Goal: Task Accomplishment & Management: Manage account settings

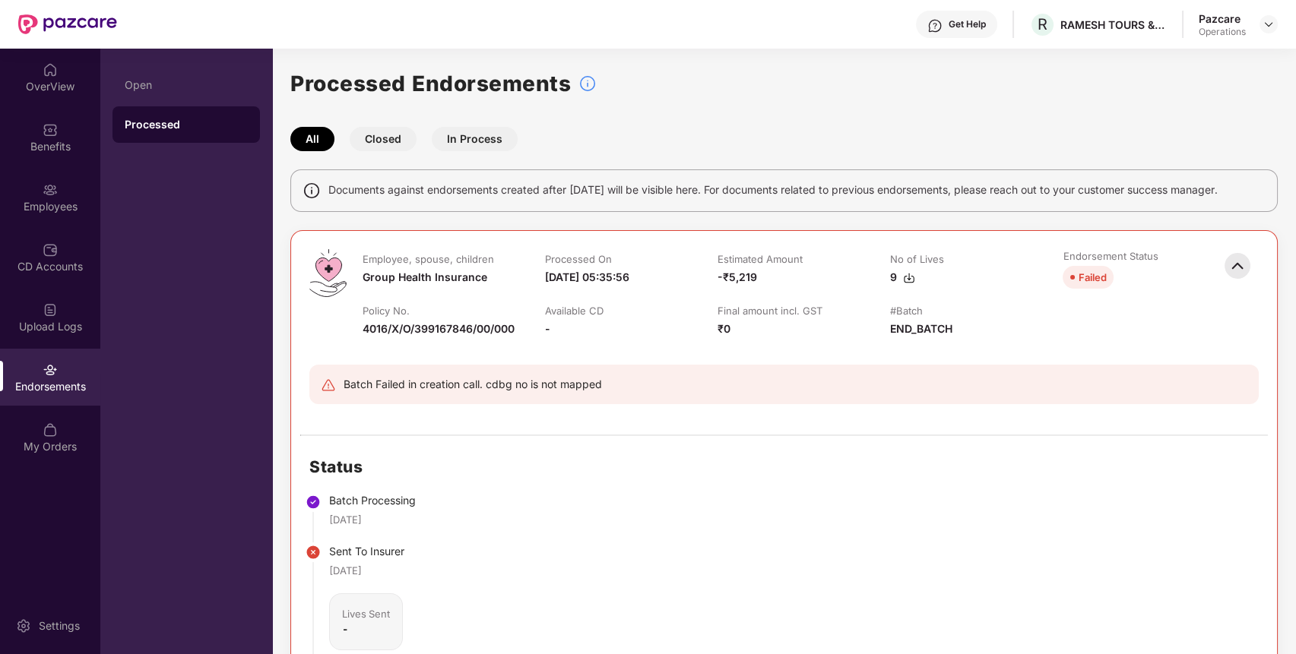
scroll to position [546, 0]
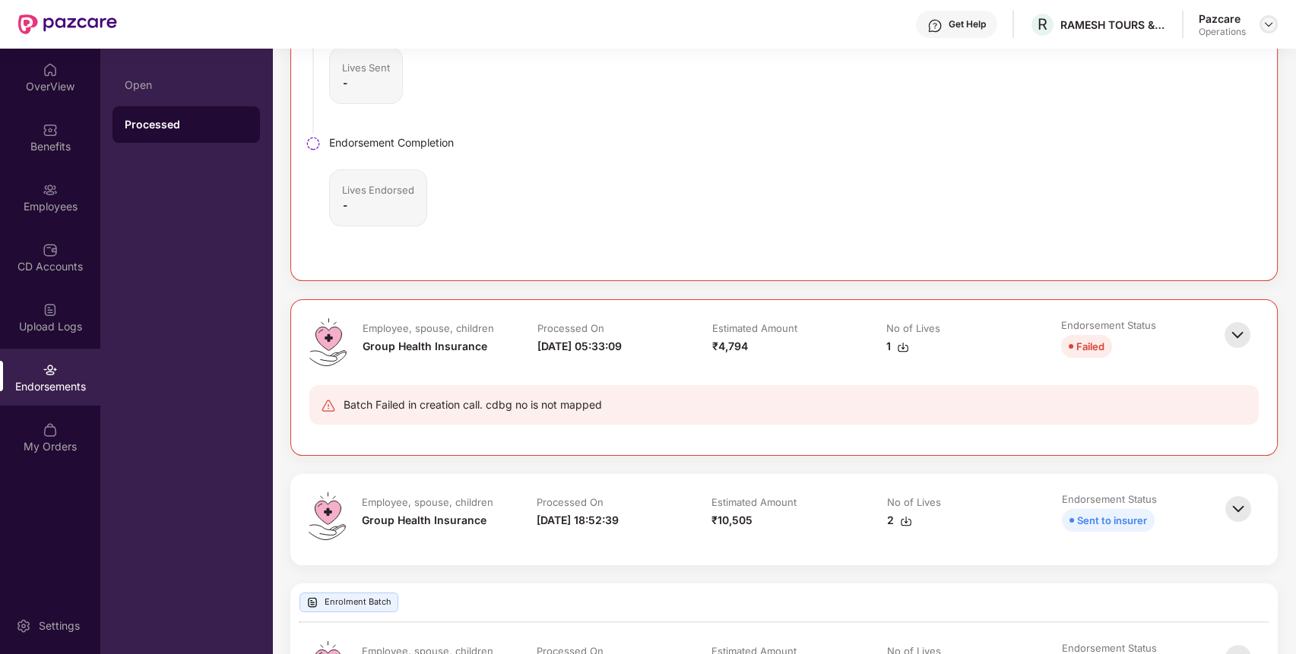
click at [1265, 22] on img at bounding box center [1268, 24] width 12 height 12
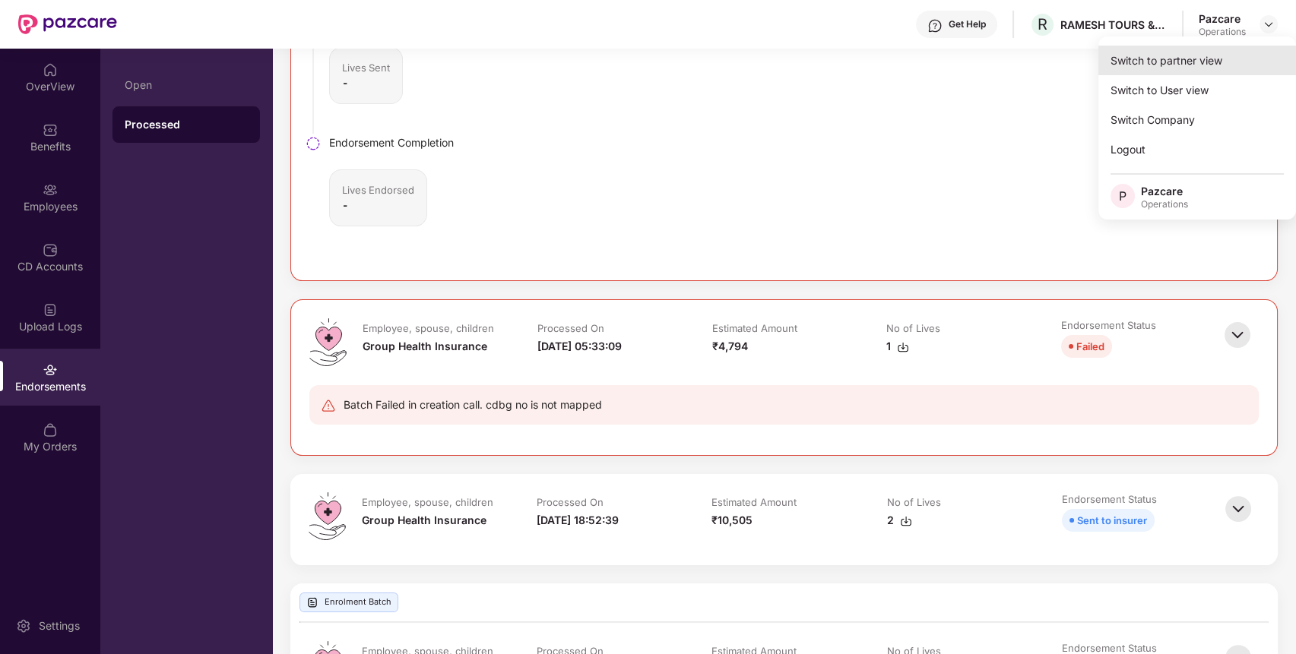
click at [1216, 65] on div "Switch to partner view" at bounding box center [1197, 61] width 198 height 30
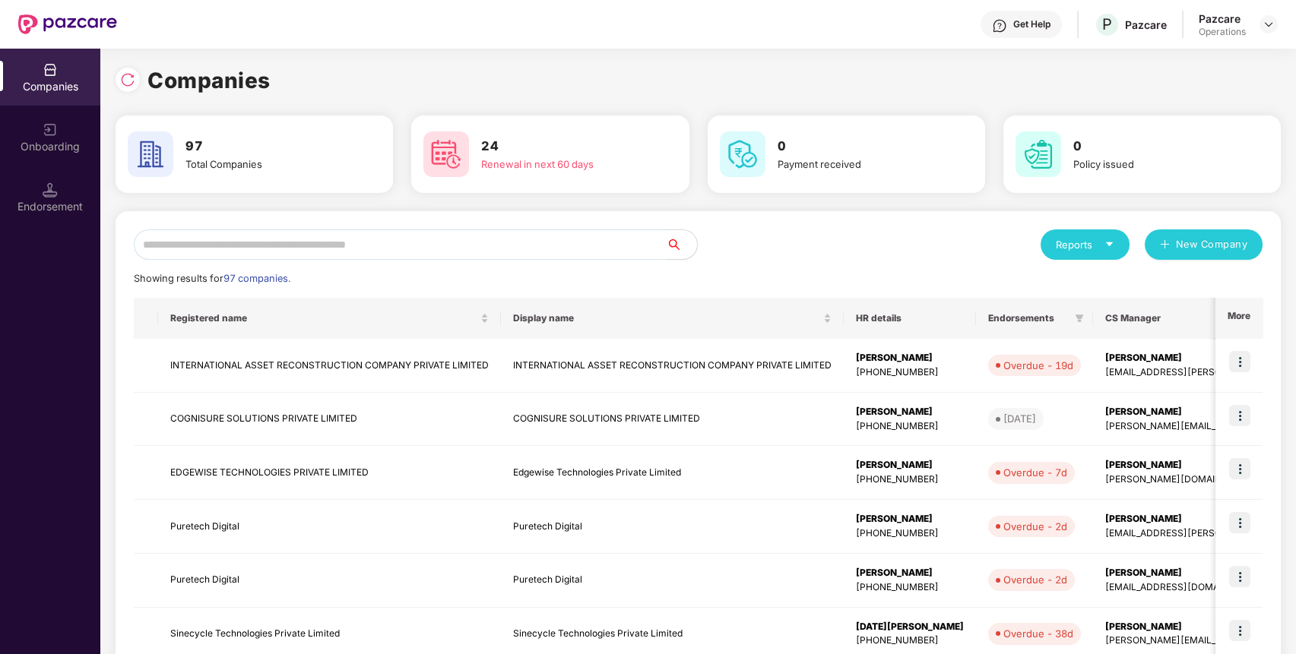
click at [413, 244] on input "text" at bounding box center [400, 245] width 533 height 30
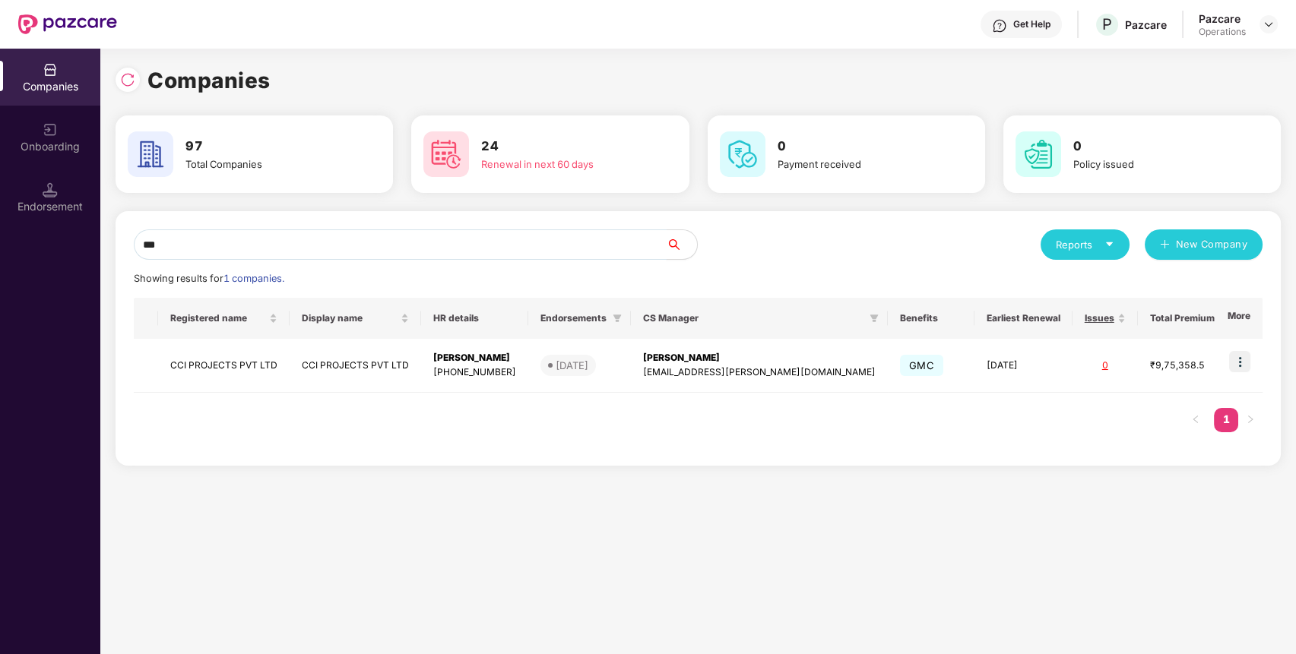
drag, startPoint x: 323, startPoint y: 251, endPoint x: 0, endPoint y: 262, distance: 323.2
click at [0, 262] on div "Companies Onboarding Endorsement Companies 97 Total Companies 24 Renewal in nex…" at bounding box center [648, 352] width 1296 height 606
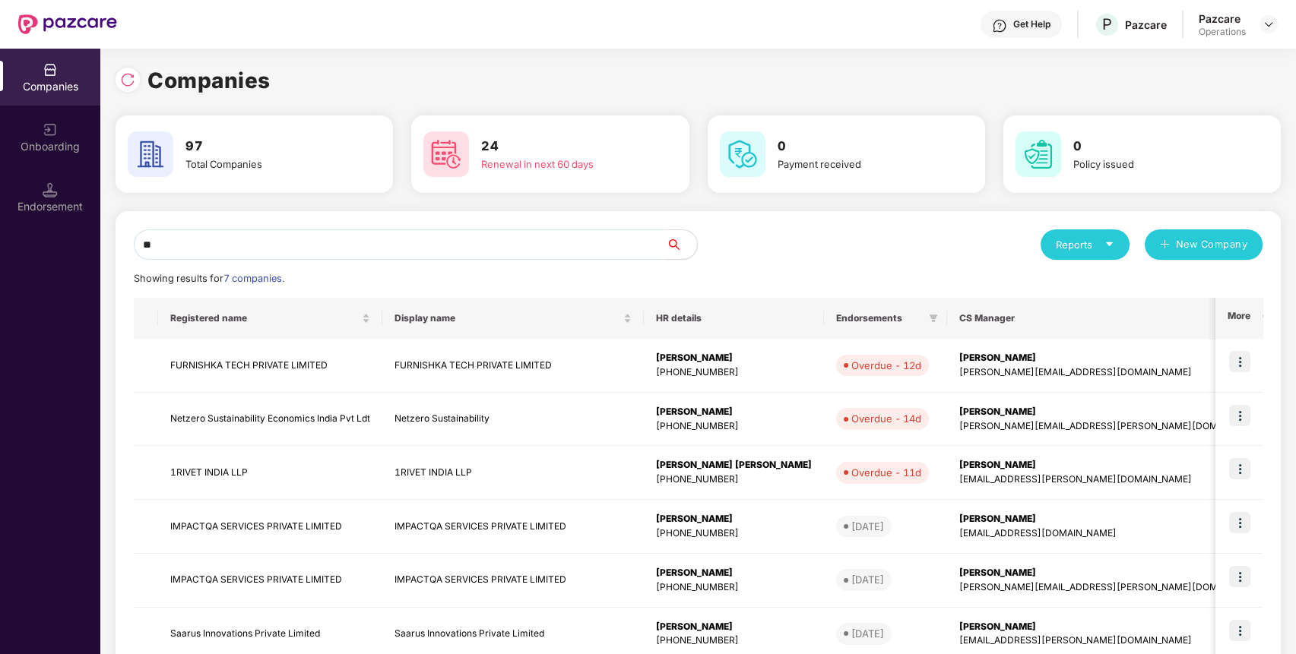
drag, startPoint x: 353, startPoint y: 244, endPoint x: 33, endPoint y: 282, distance: 322.2
click at [33, 282] on div "Companies Onboarding Endorsement Companies 97 Total Companies 24 Renewal in nex…" at bounding box center [648, 352] width 1296 height 606
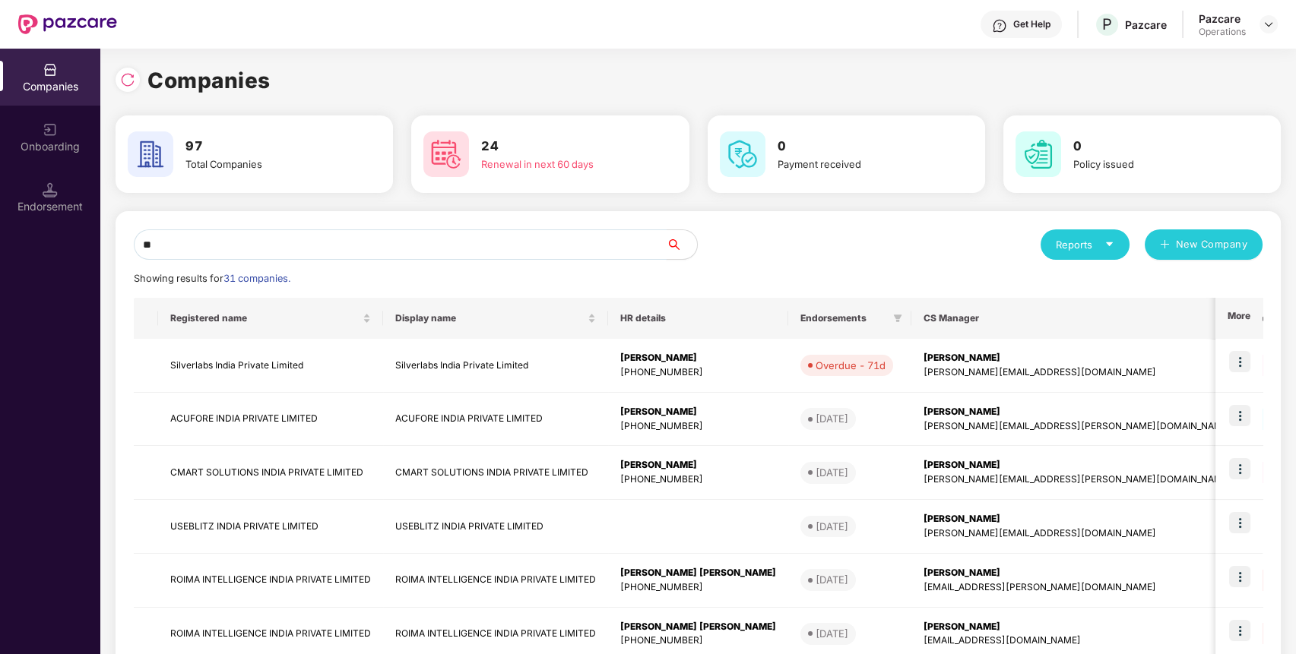
type input "*"
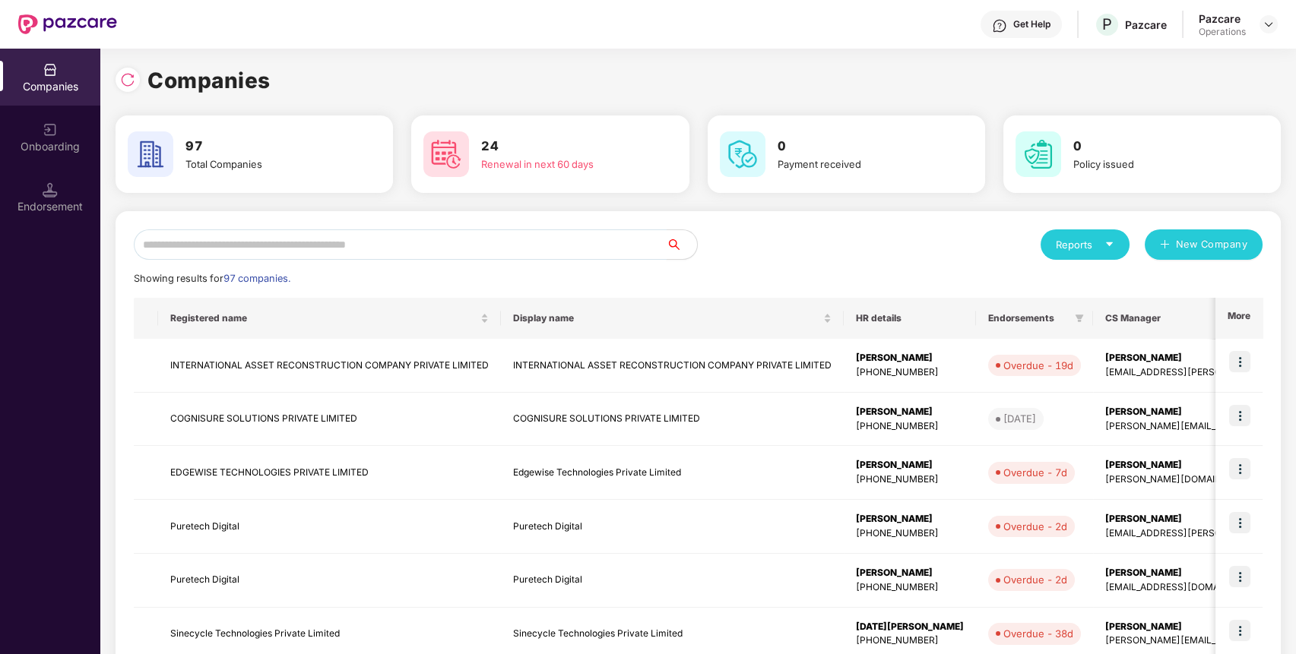
type input "*"
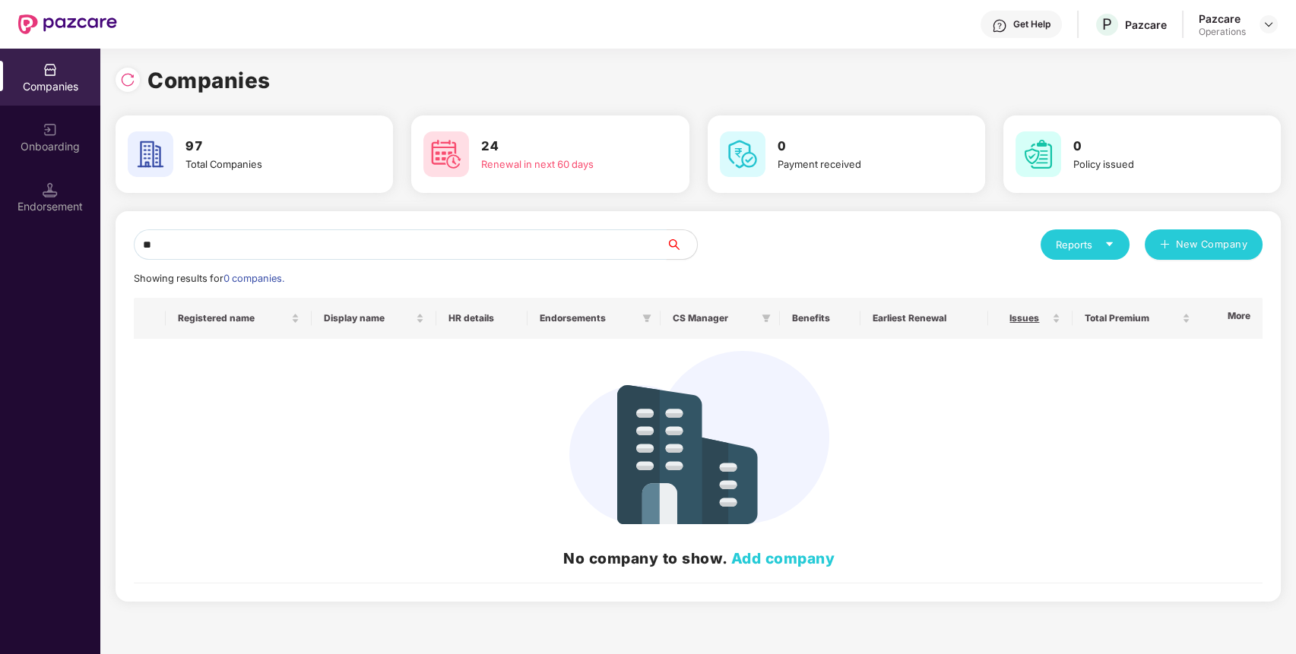
type input "*"
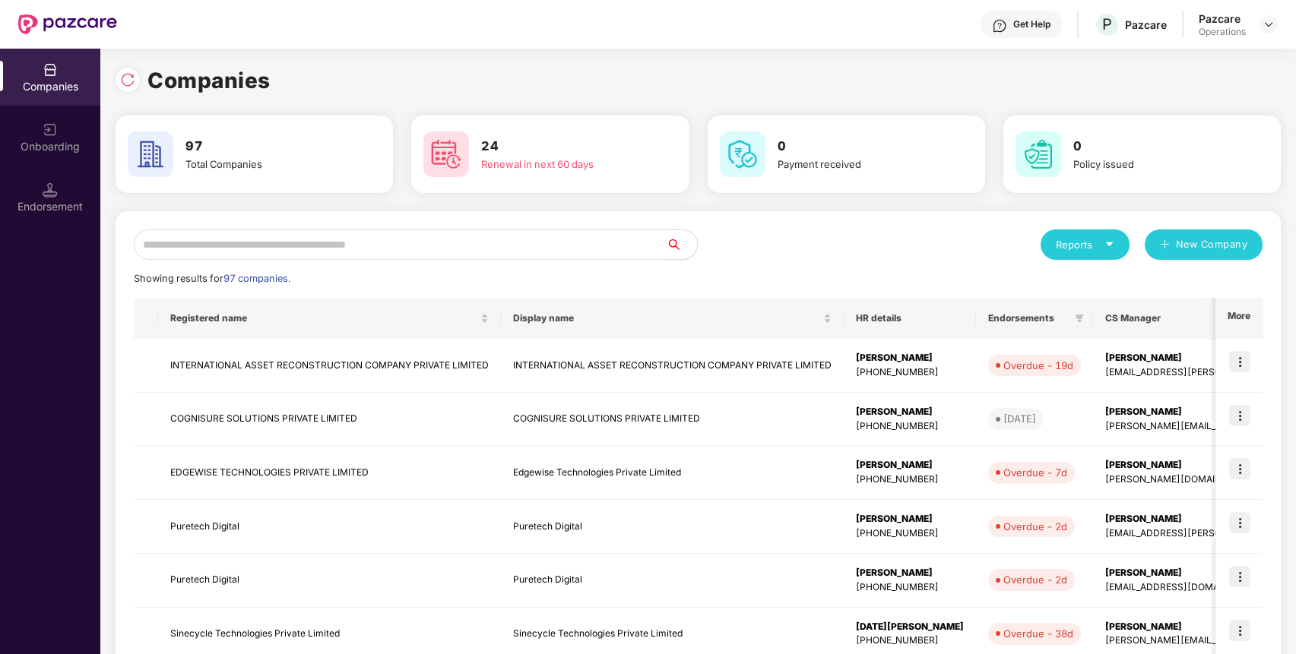
click at [403, 237] on input "text" at bounding box center [400, 245] width 533 height 30
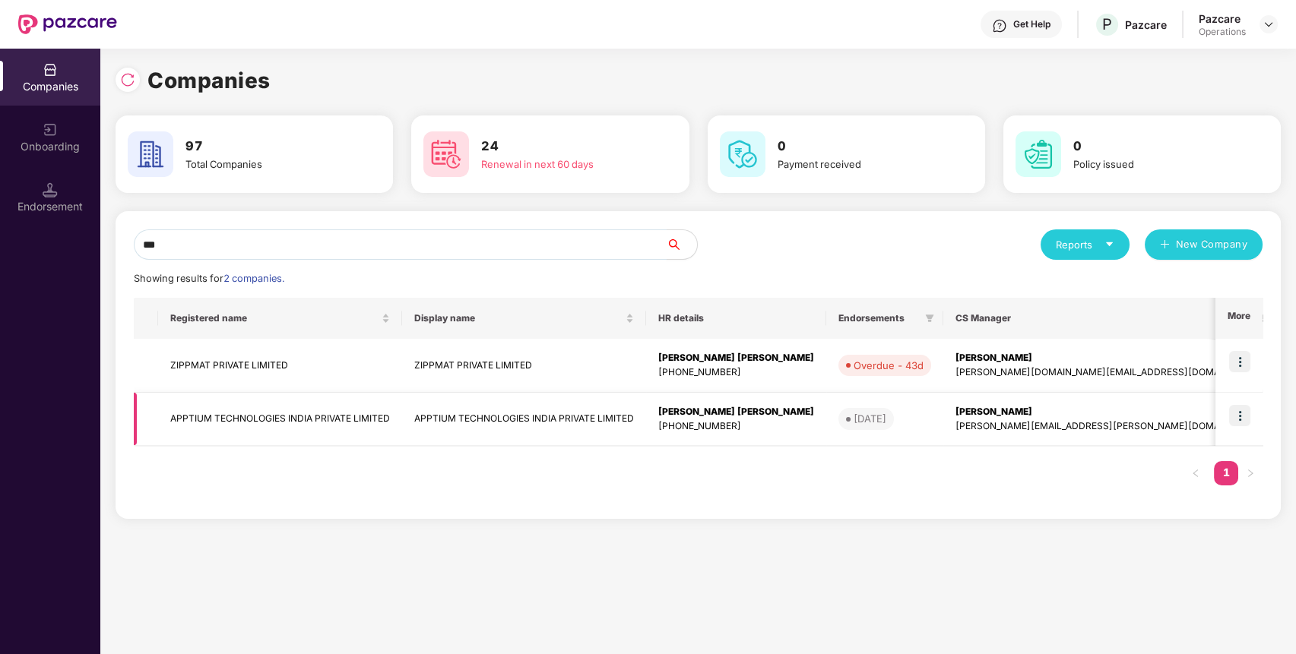
type input "***"
click at [271, 412] on td "APPTIUM TECHNOLOGIES INDIA PRIVATE LIMITED" at bounding box center [280, 420] width 244 height 54
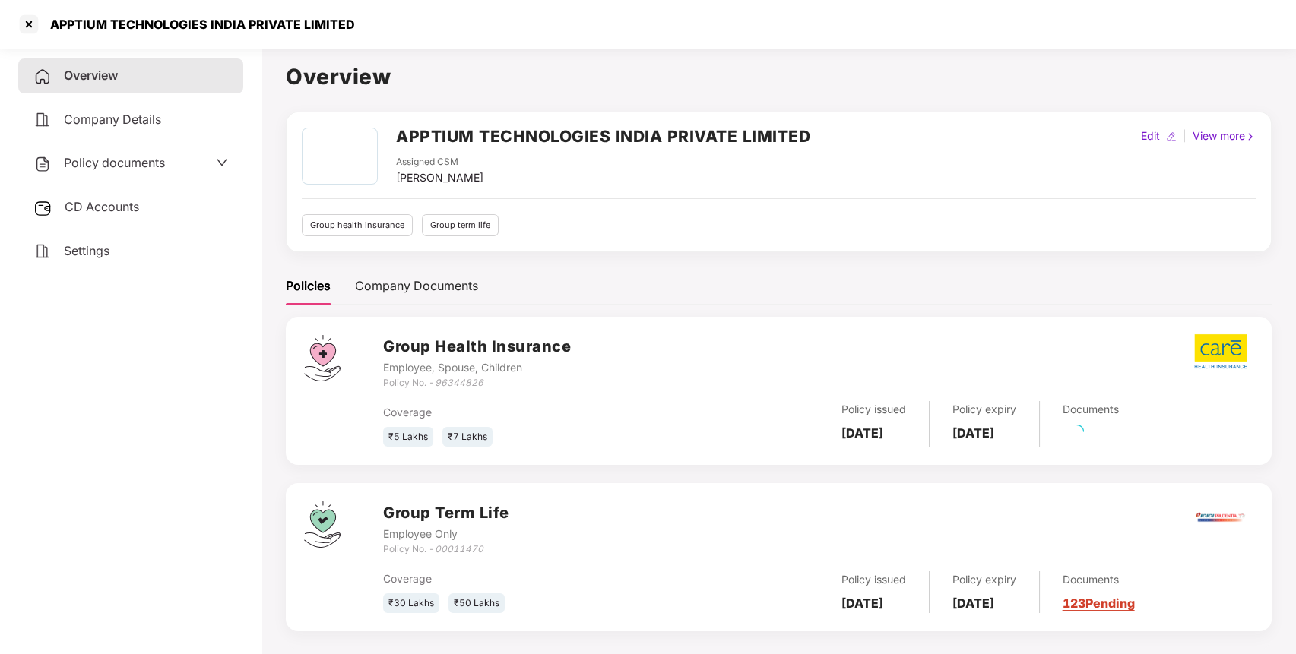
click at [97, 207] on span "CD Accounts" at bounding box center [102, 206] width 74 height 15
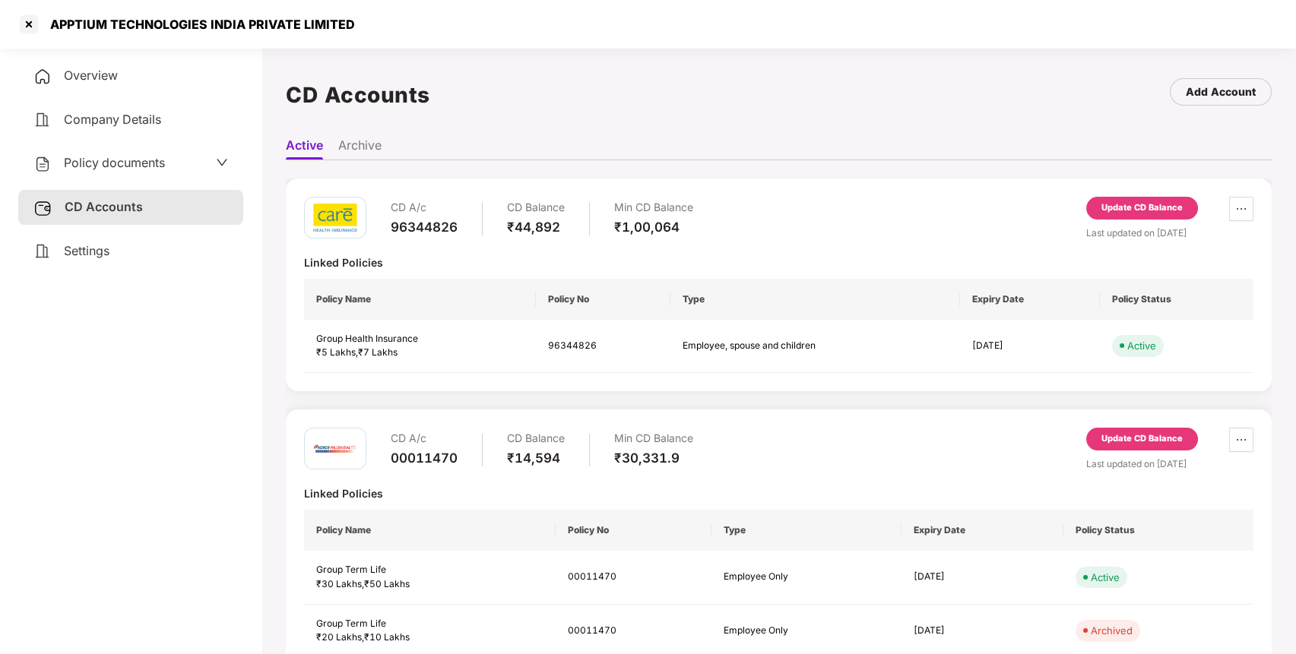
click at [1177, 199] on div "Update CD Balance" at bounding box center [1142, 208] width 112 height 23
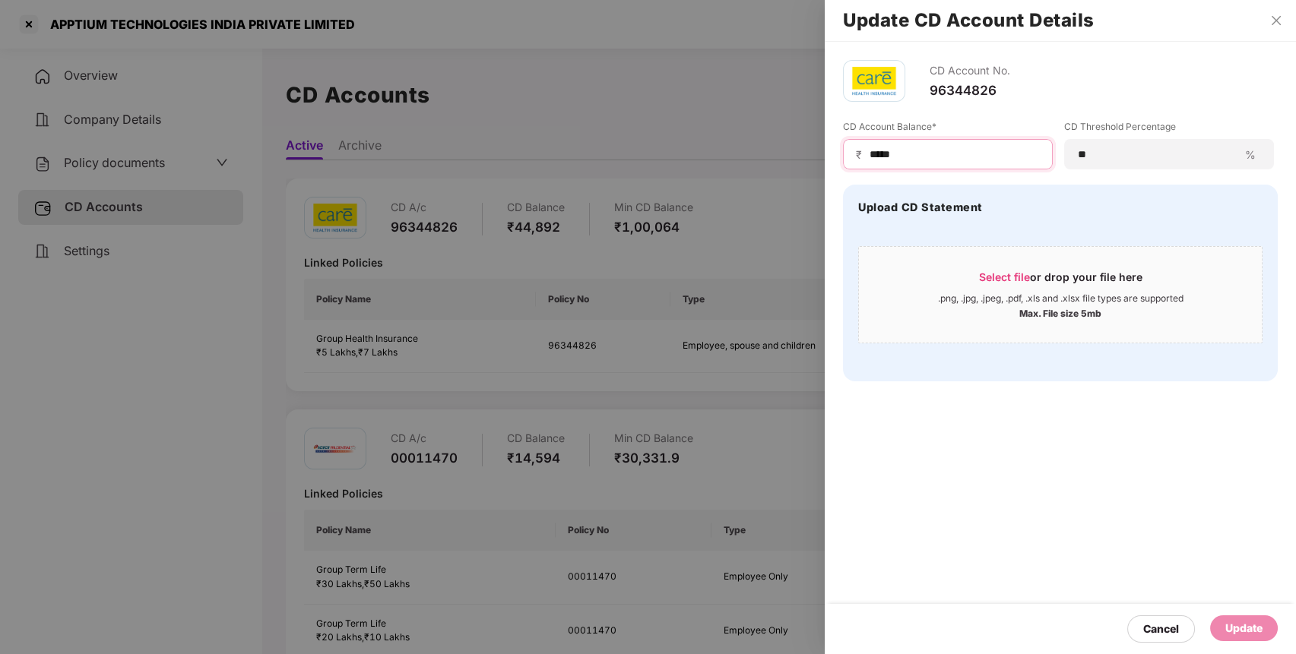
click at [876, 161] on input "*****" at bounding box center [954, 155] width 172 height 16
type input "*****"
click at [1246, 632] on div "Update" at bounding box center [1243, 628] width 37 height 17
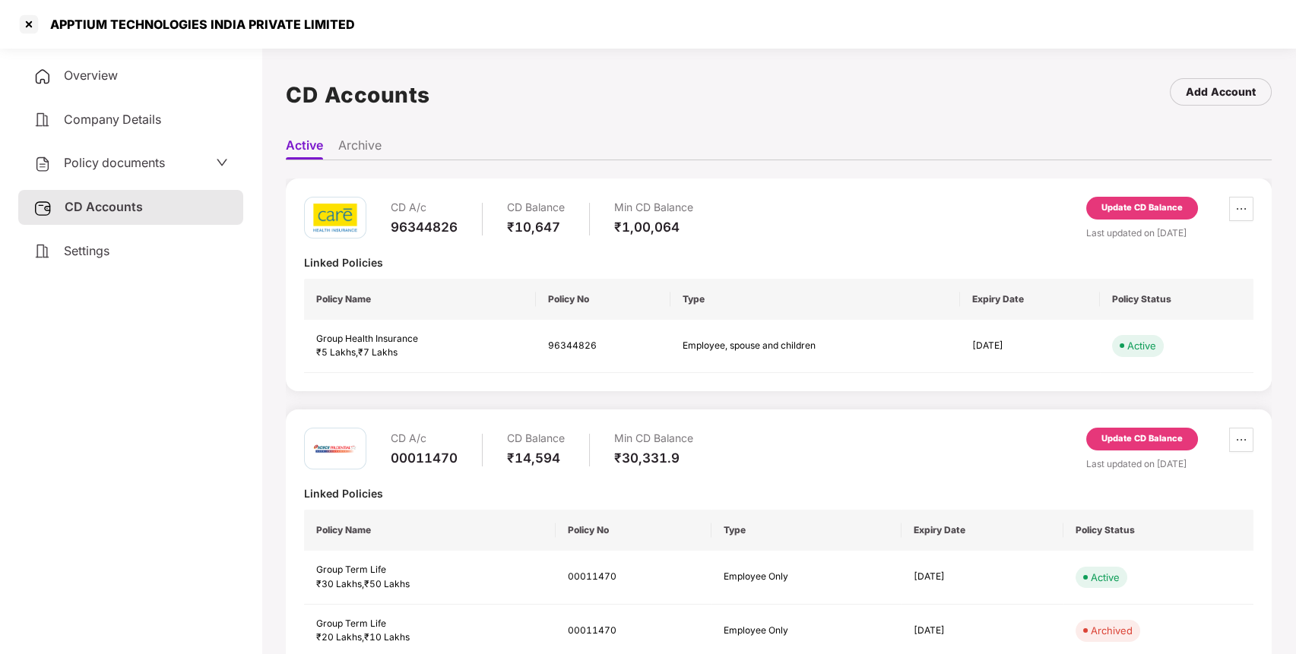
click at [1134, 451] on div "Update CD Balance" at bounding box center [1142, 442] width 112 height 29
click at [1141, 440] on div "Update CD Balance" at bounding box center [1141, 439] width 81 height 14
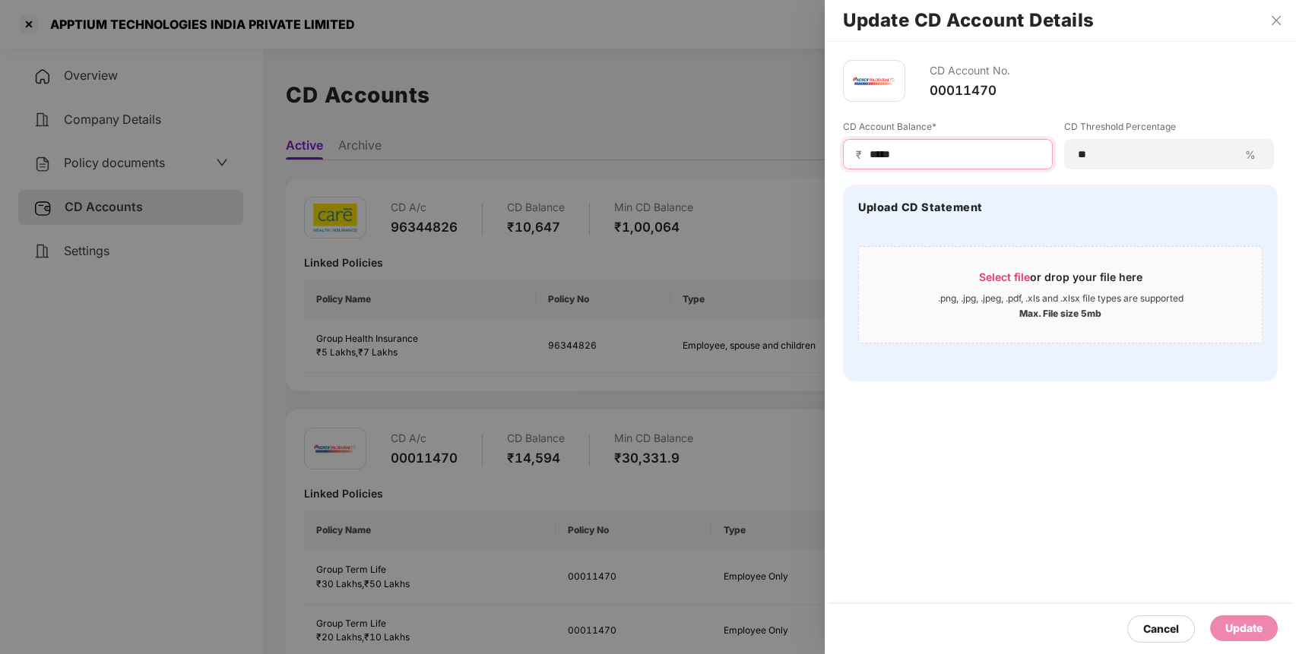
click at [888, 154] on input "*****" at bounding box center [954, 155] width 172 height 16
type input "*******"
click at [1249, 631] on div "Update" at bounding box center [1243, 628] width 37 height 17
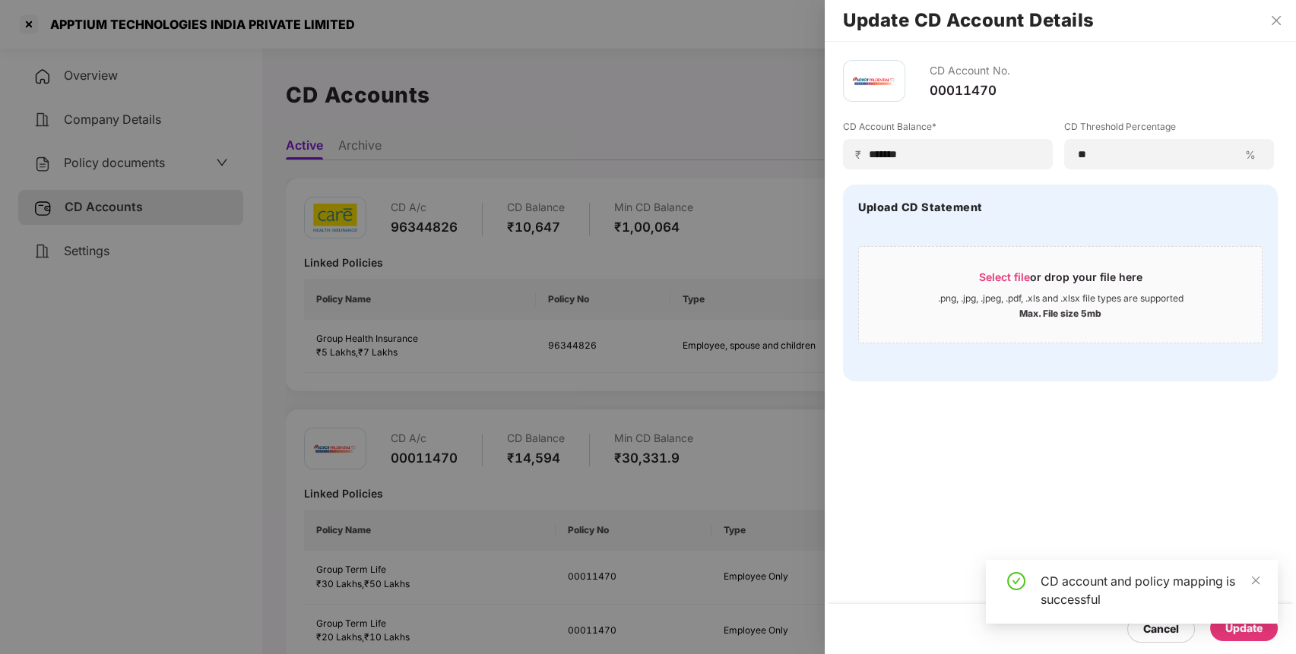
click at [30, 18] on div at bounding box center [648, 327] width 1296 height 654
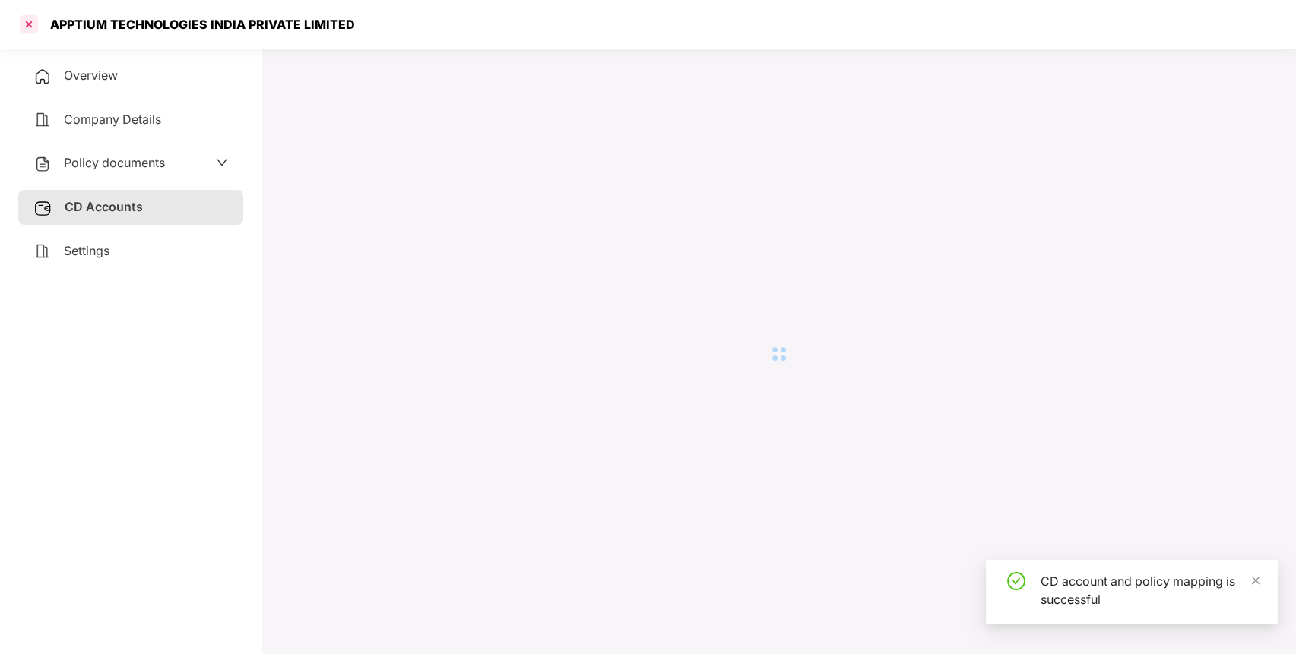
click at [30, 22] on div at bounding box center [29, 24] width 24 height 24
